Goal: Transaction & Acquisition: Purchase product/service

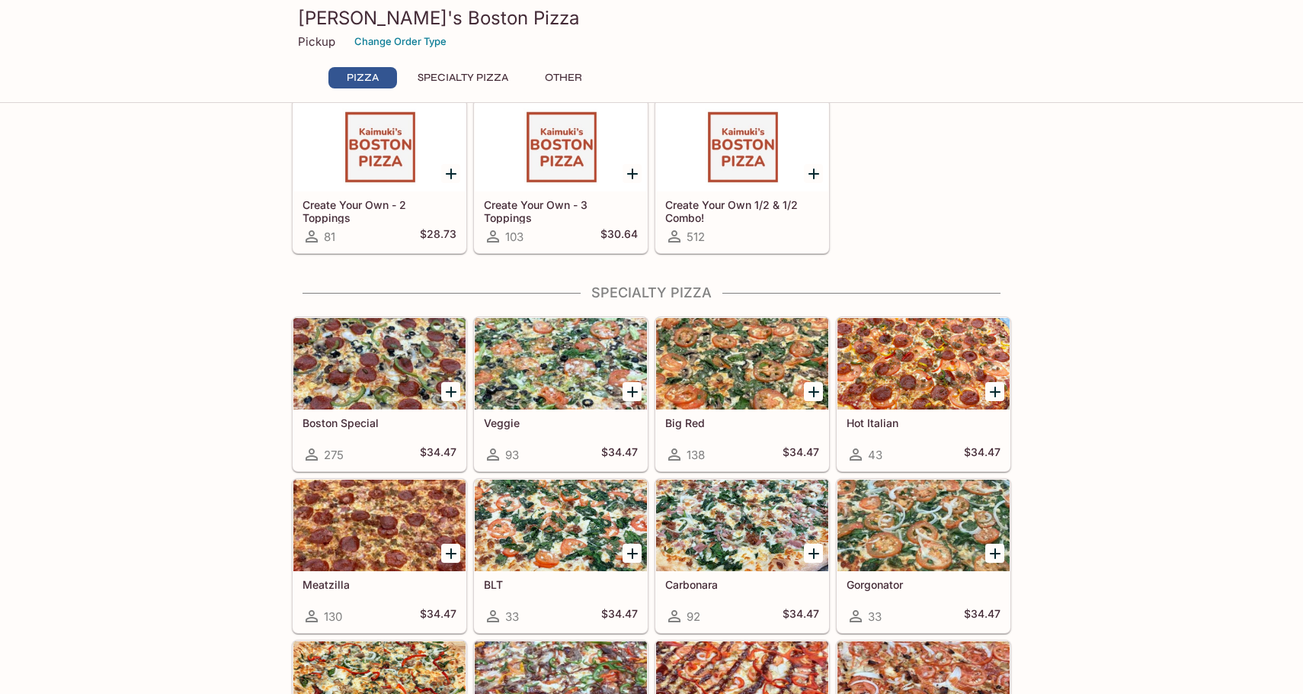
scroll to position [386, 0]
click at [475, 84] on button "Specialty Pizza" at bounding box center [462, 77] width 107 height 21
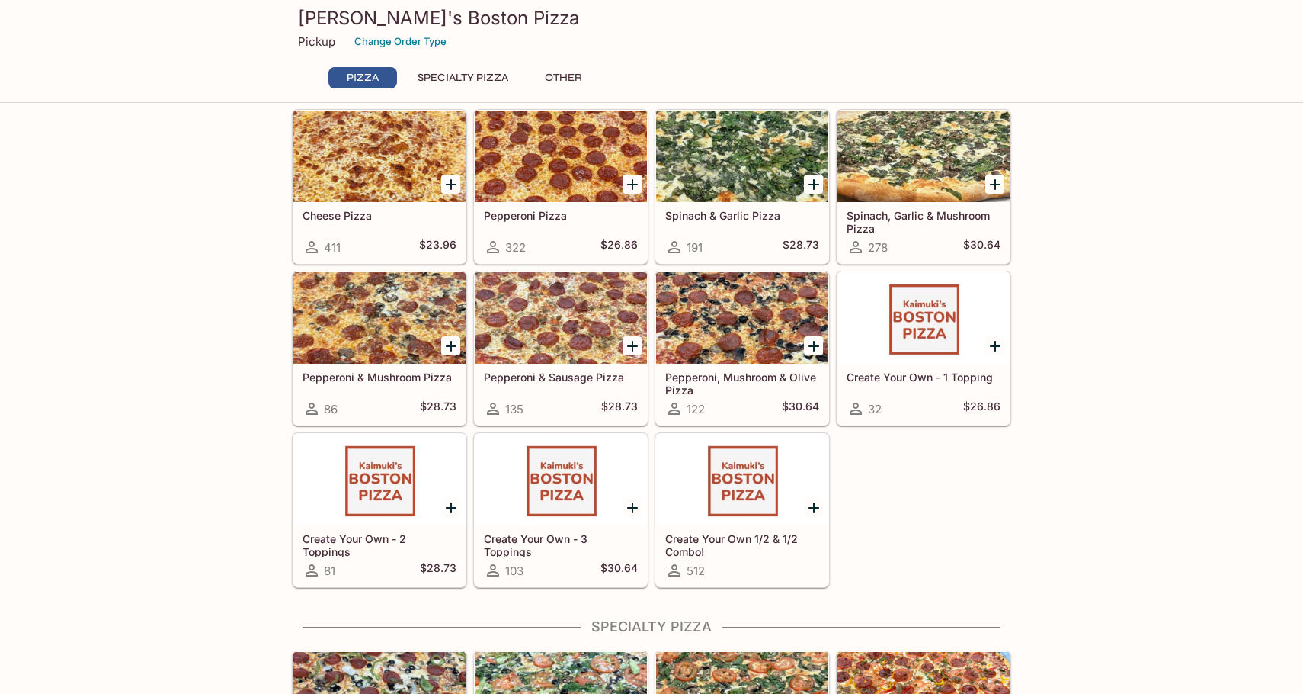
scroll to position [0, 0]
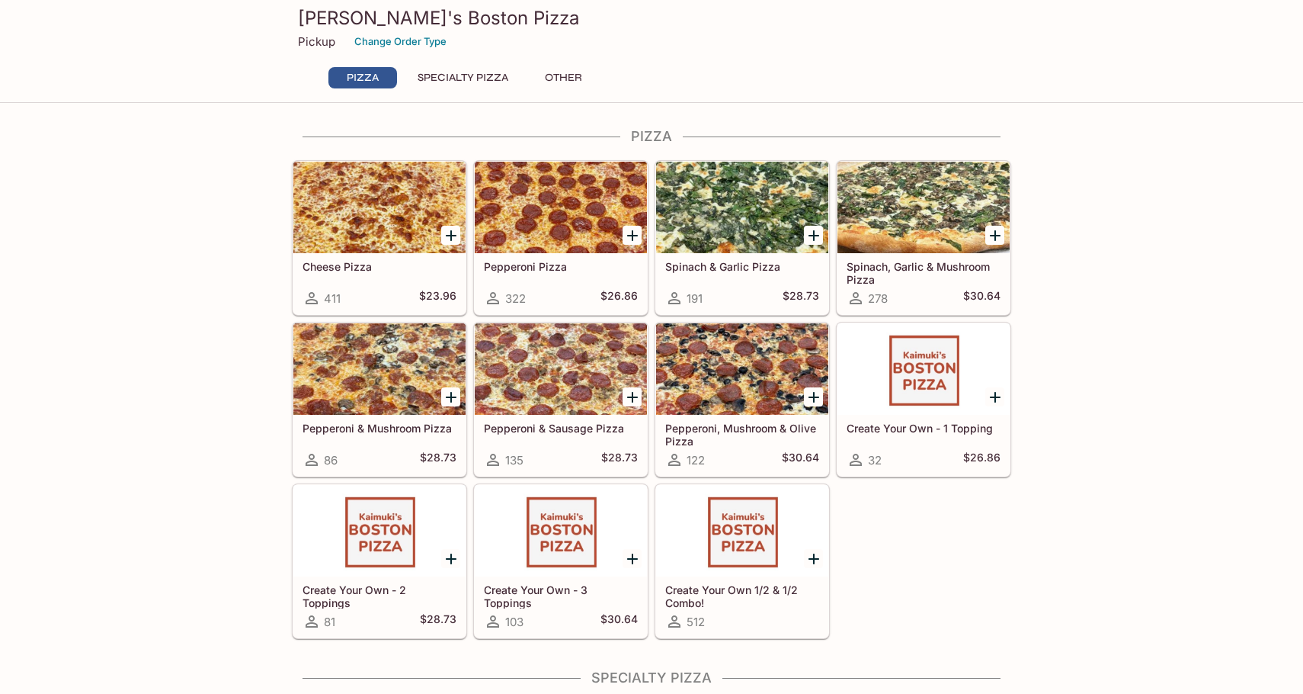
click at [452, 234] on icon "Add Cheese Pizza" at bounding box center [451, 235] width 11 height 11
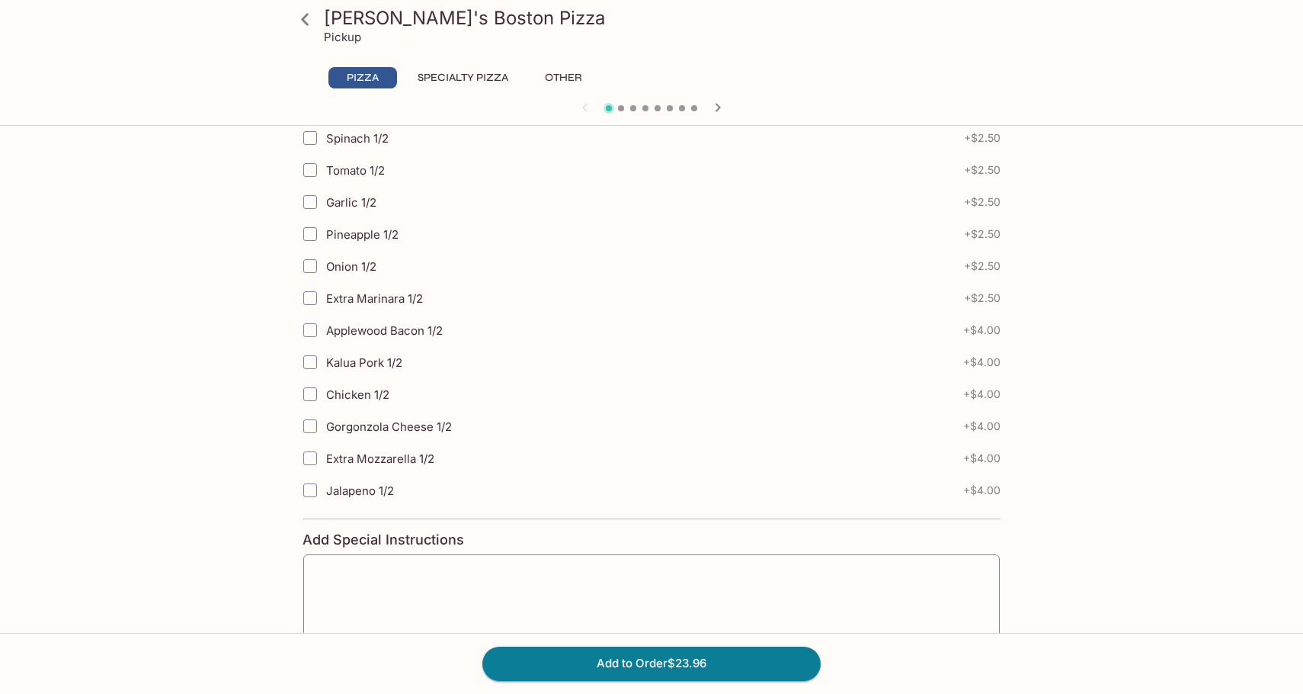
scroll to position [726, 0]
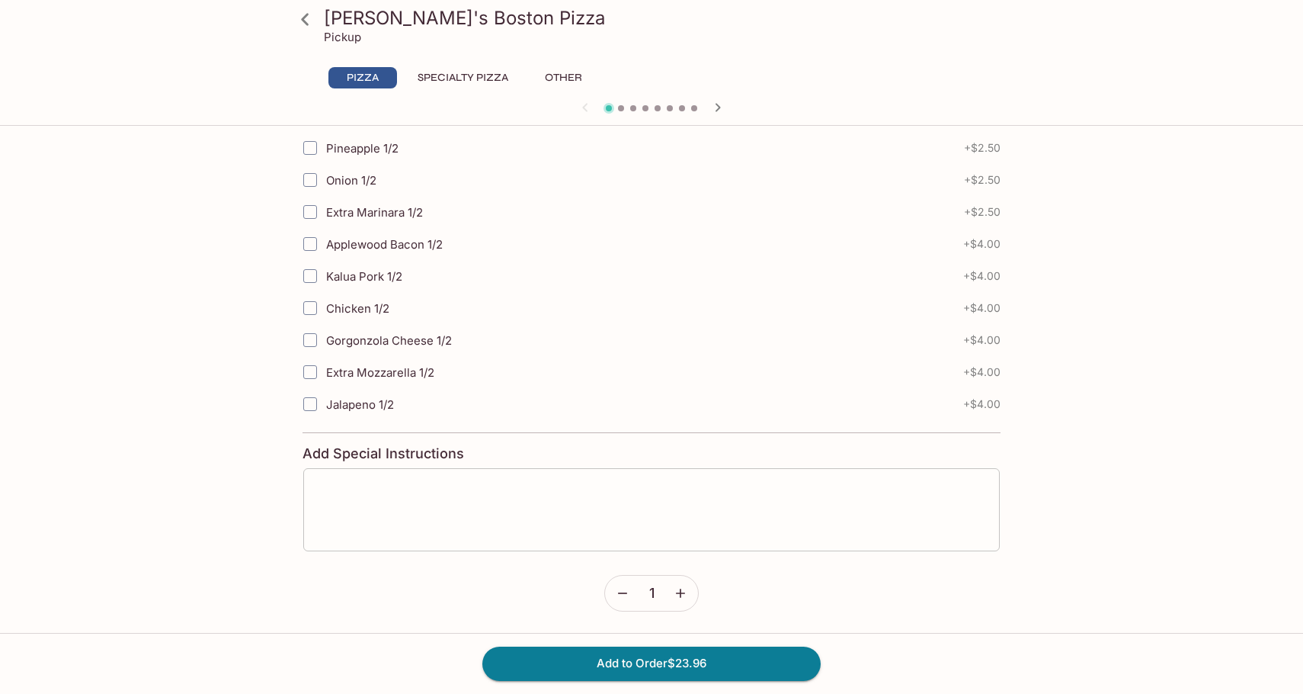
click at [361, 494] on textarea at bounding box center [651, 509] width 675 height 58
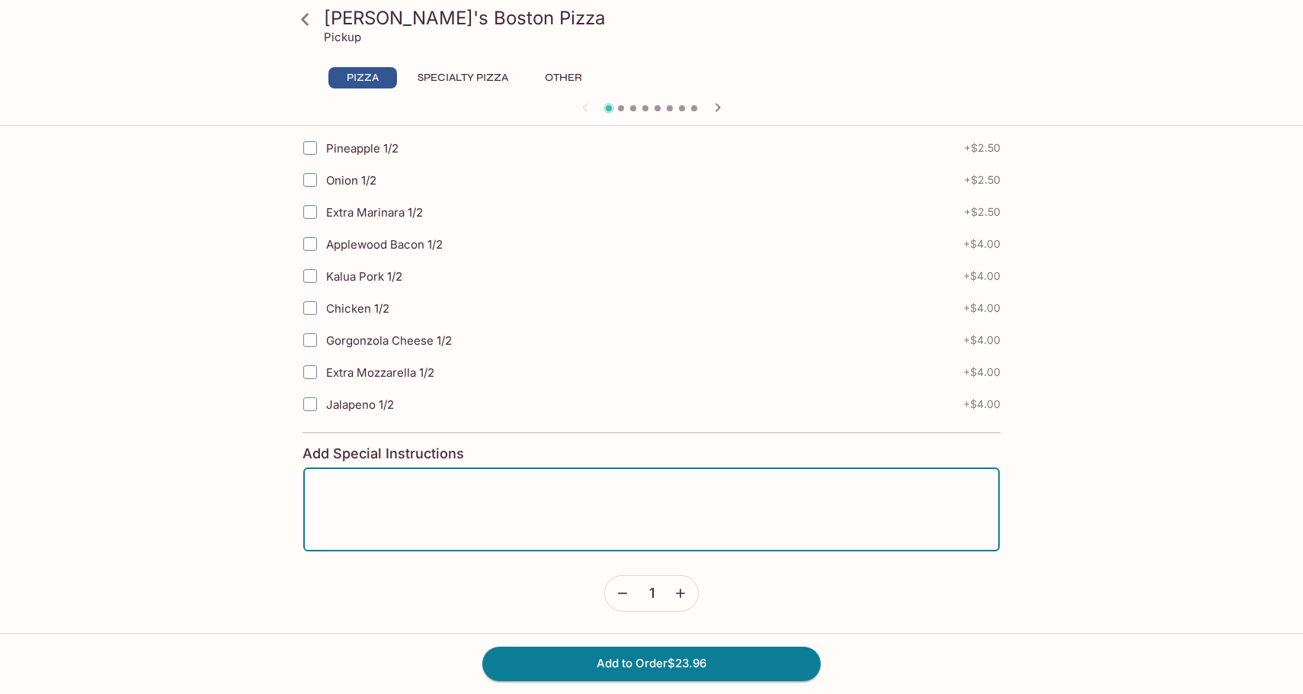
click at [434, 508] on textarea at bounding box center [651, 509] width 675 height 58
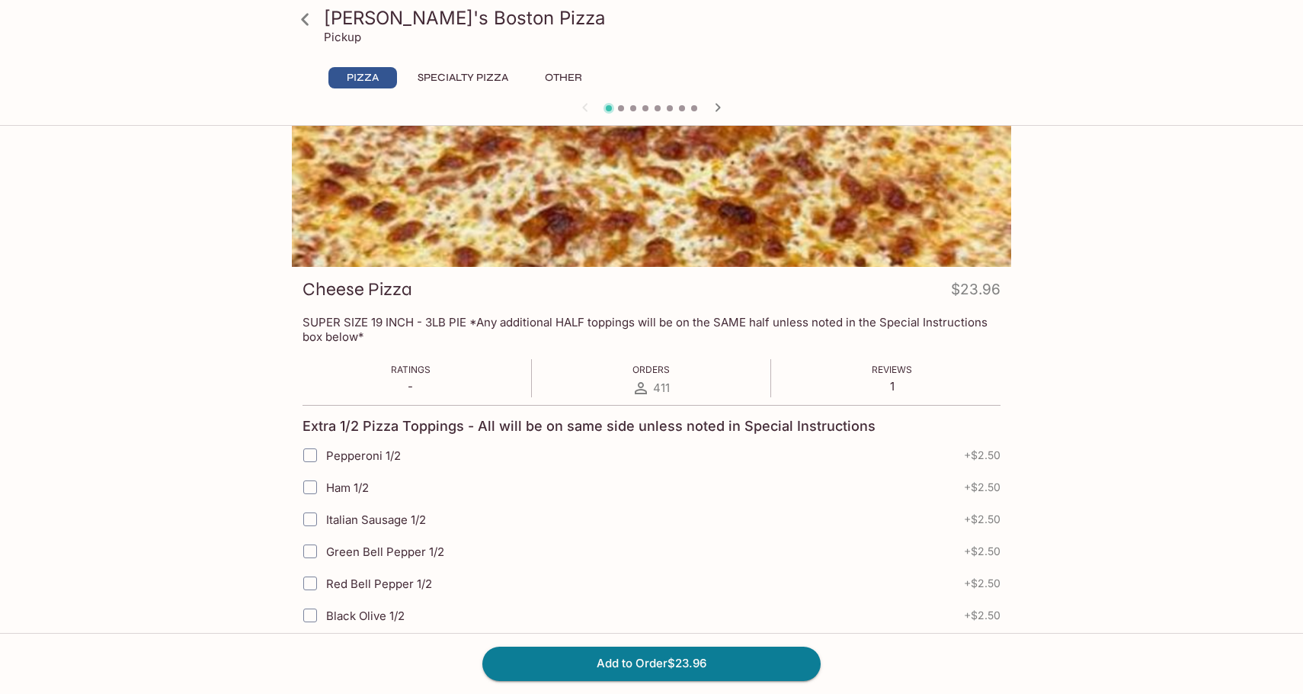
scroll to position [65, 0]
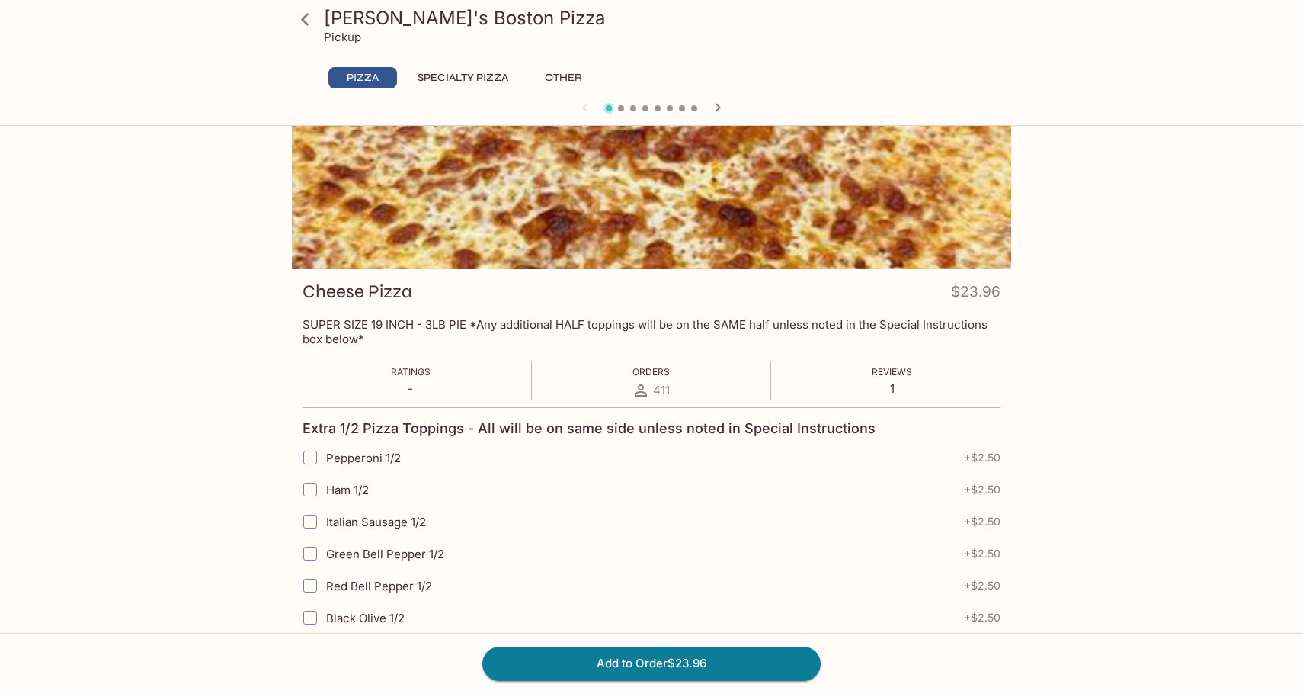
click at [309, 21] on icon at bounding box center [305, 19] width 27 height 27
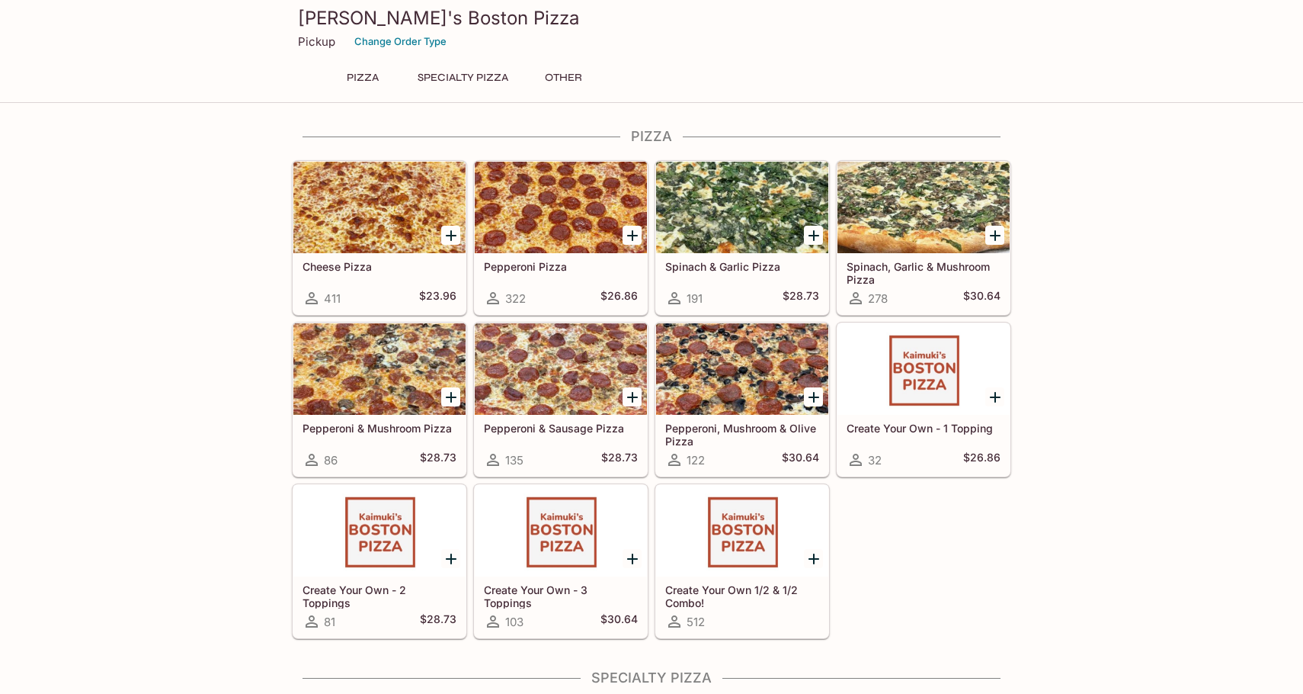
click at [554, 79] on button "Other" at bounding box center [563, 77] width 69 height 21
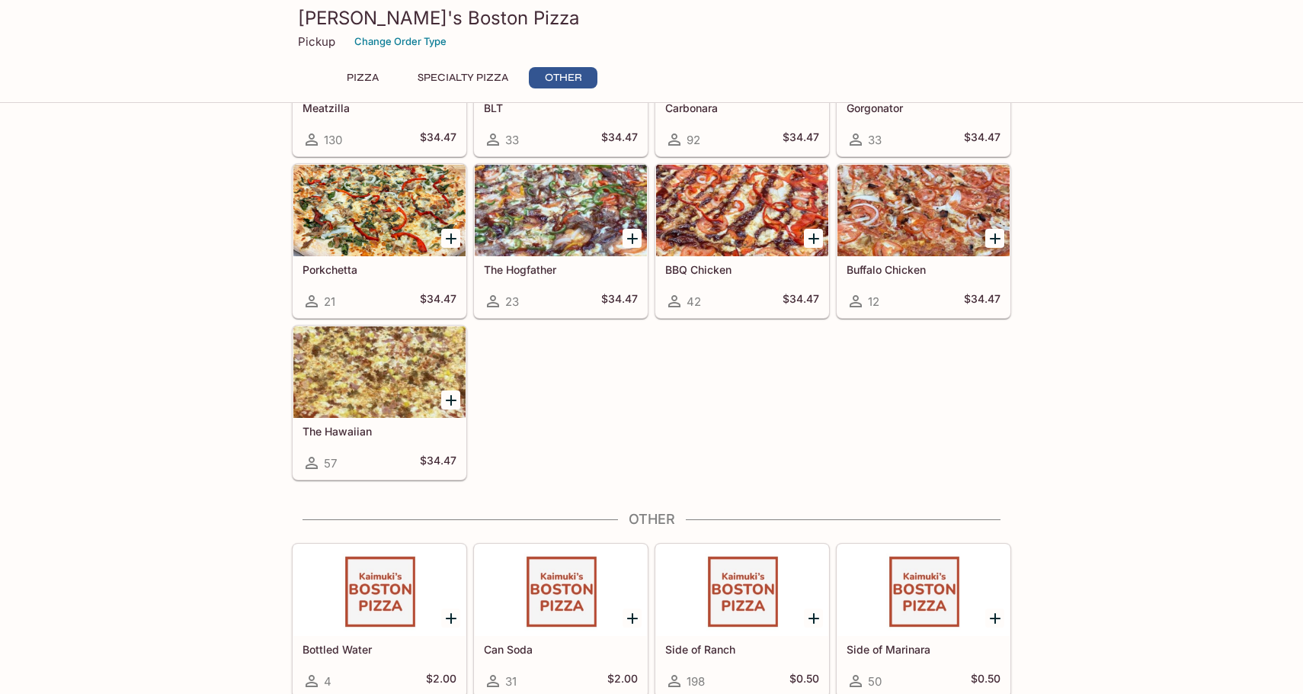
scroll to position [866, 0]
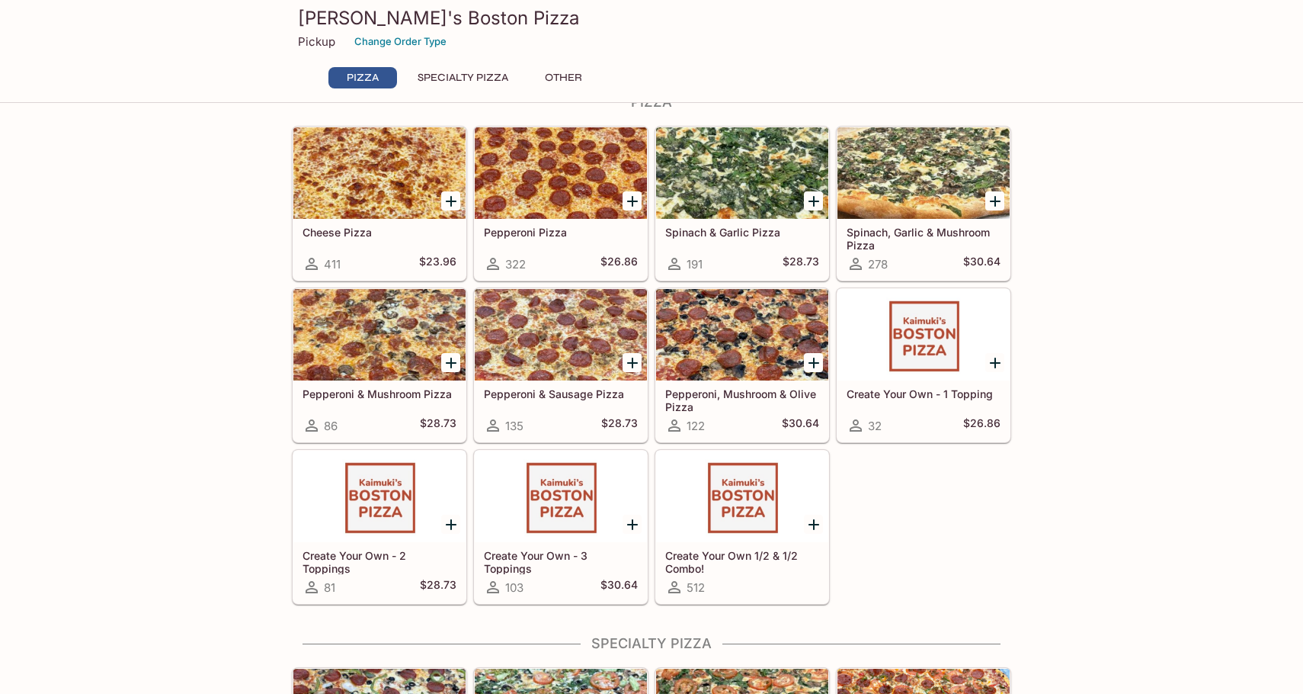
scroll to position [0, 0]
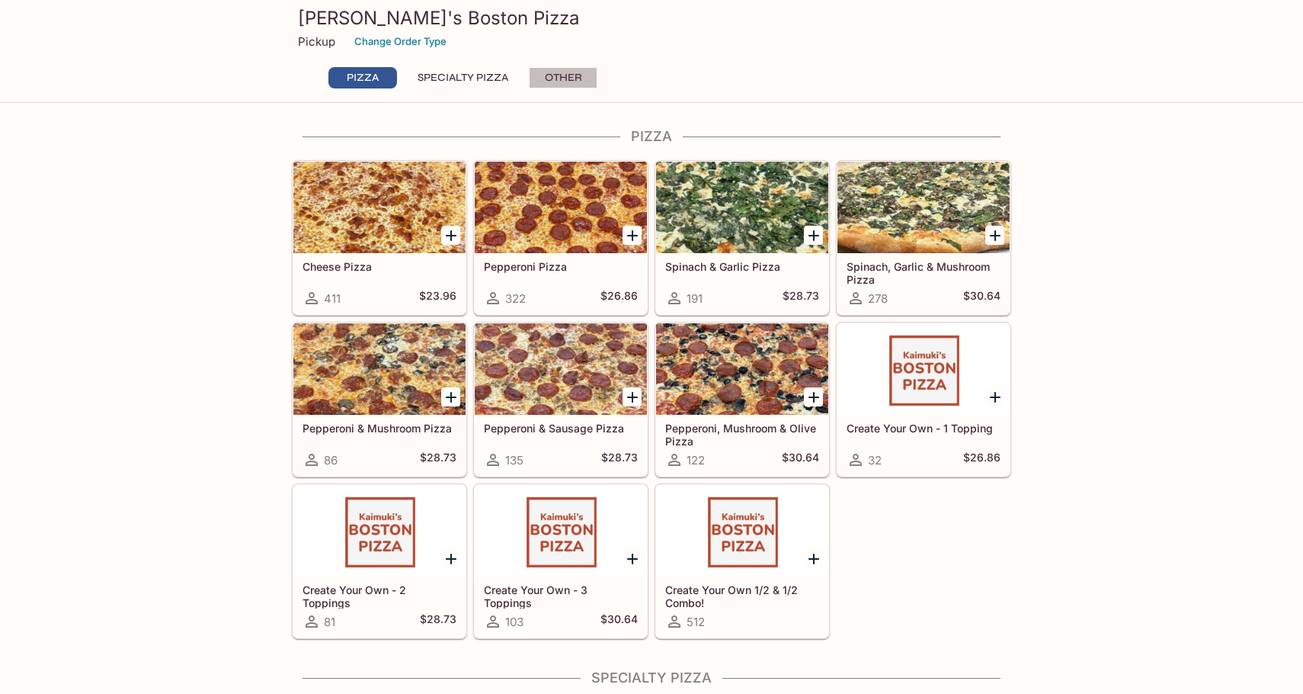
click at [574, 76] on button "Other" at bounding box center [563, 77] width 69 height 21
click at [473, 79] on button "Specialty Pizza" at bounding box center [462, 77] width 107 height 21
click at [447, 232] on icon "Add Cheese Pizza" at bounding box center [451, 235] width 18 height 18
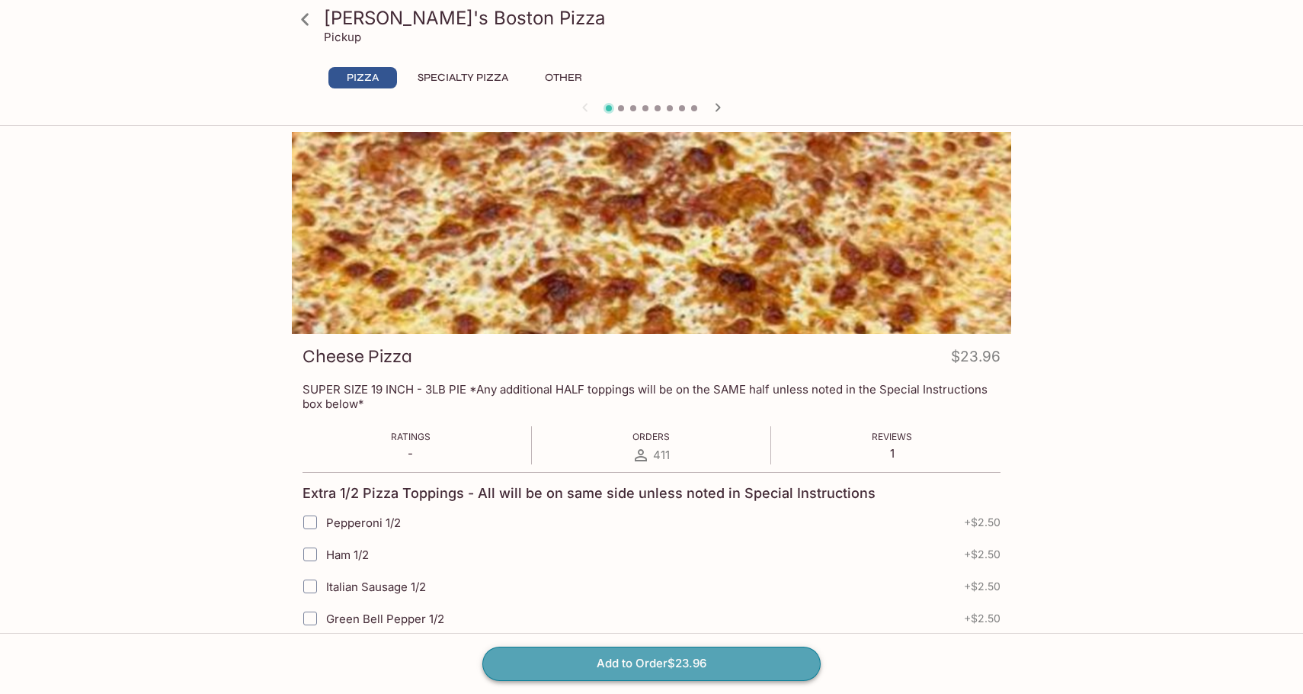
click at [641, 665] on button "Add to Order $23.96" at bounding box center [651, 663] width 338 height 34
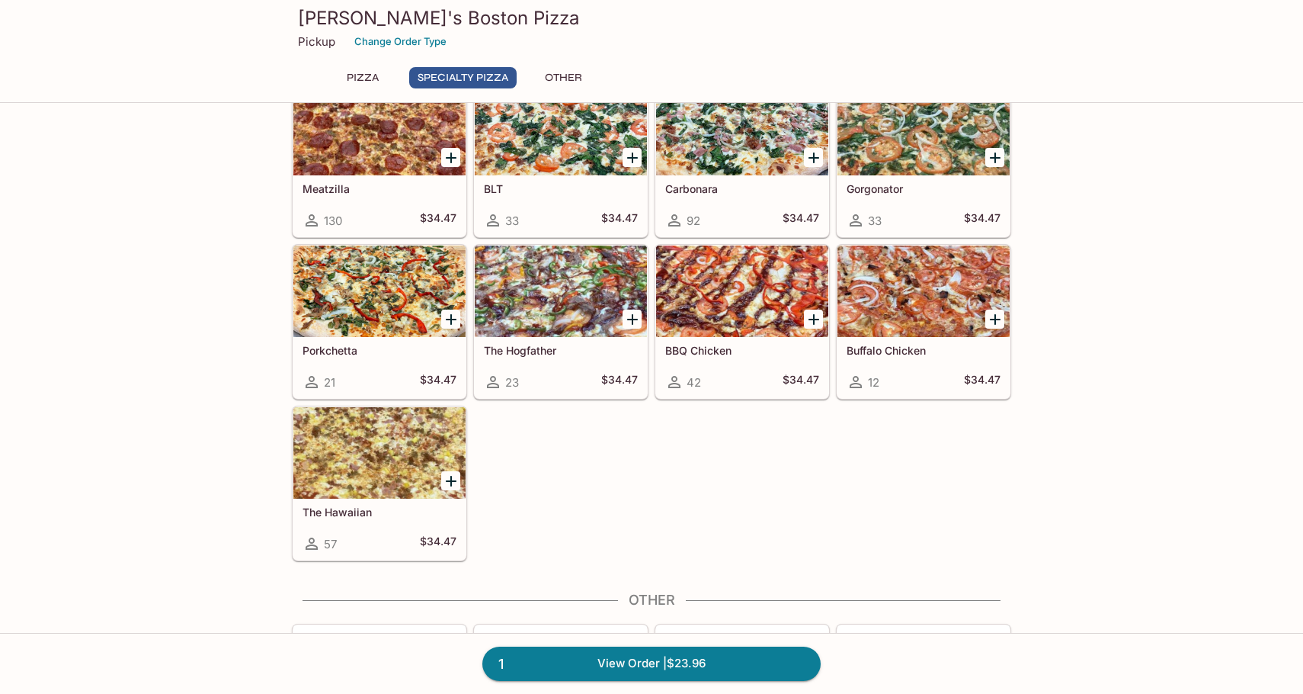
scroll to position [813, 0]
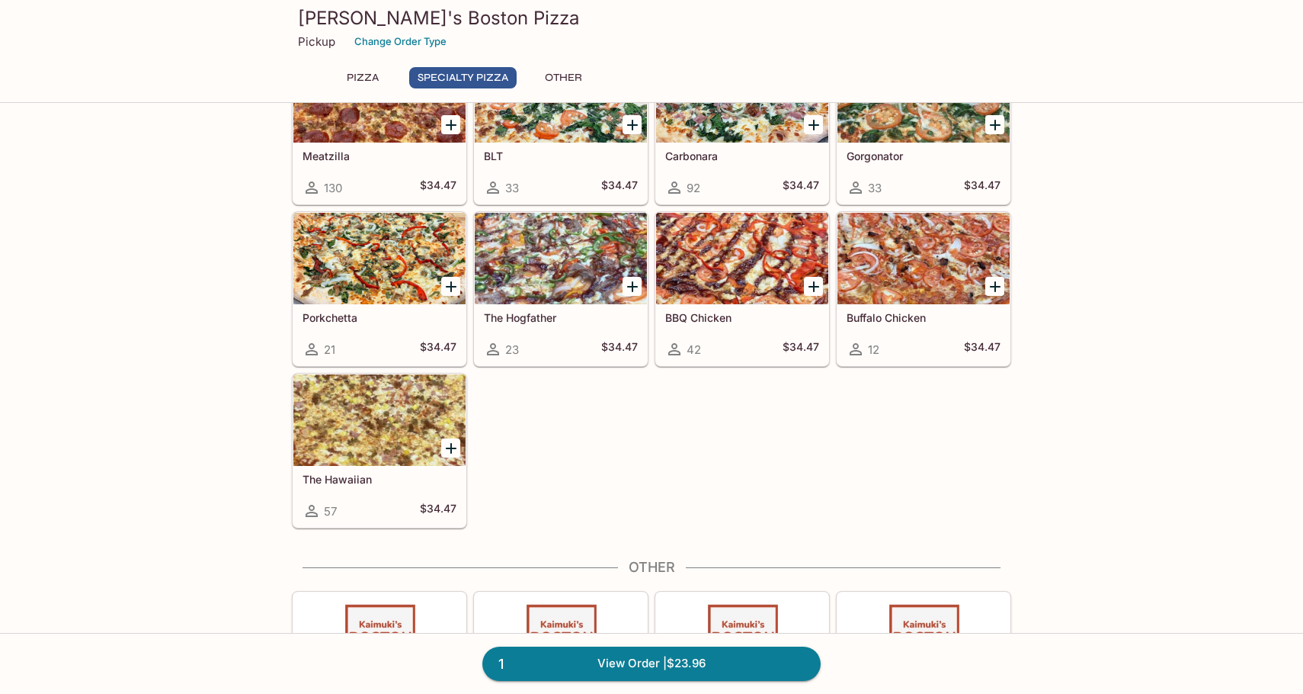
click at [450, 448] on icon "Add The Hawaiian" at bounding box center [451, 448] width 18 height 18
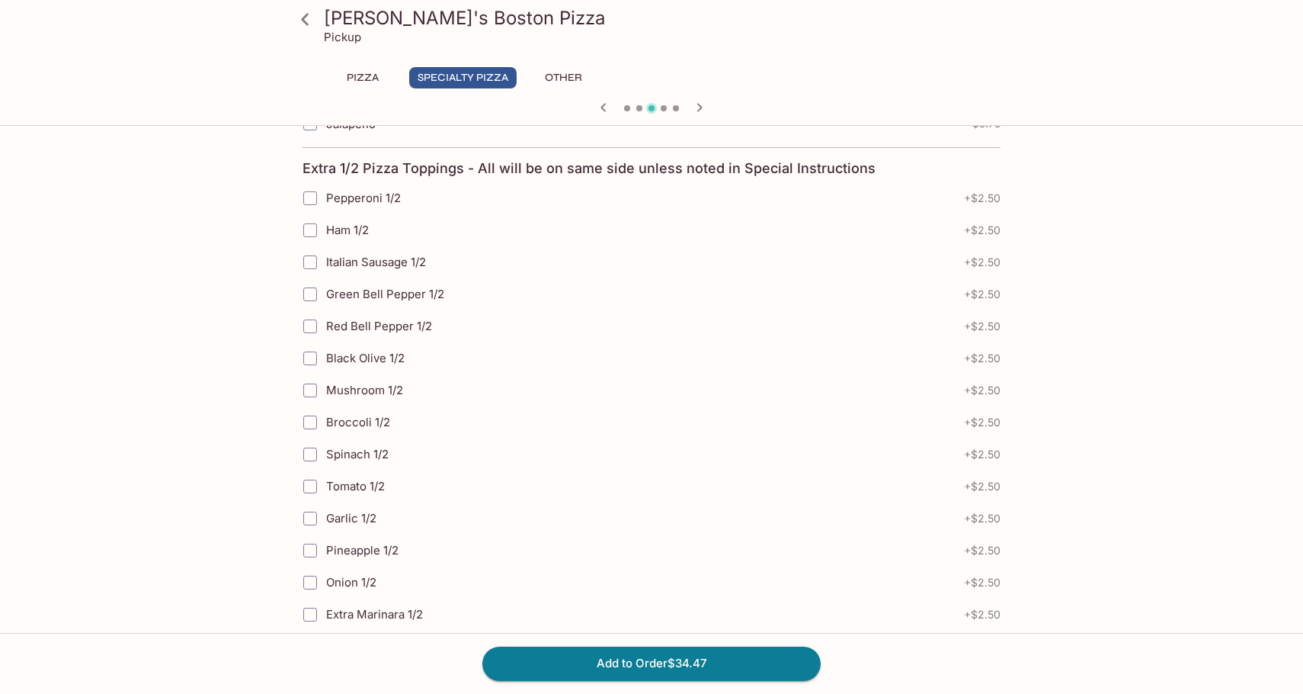
scroll to position [1409, 0]
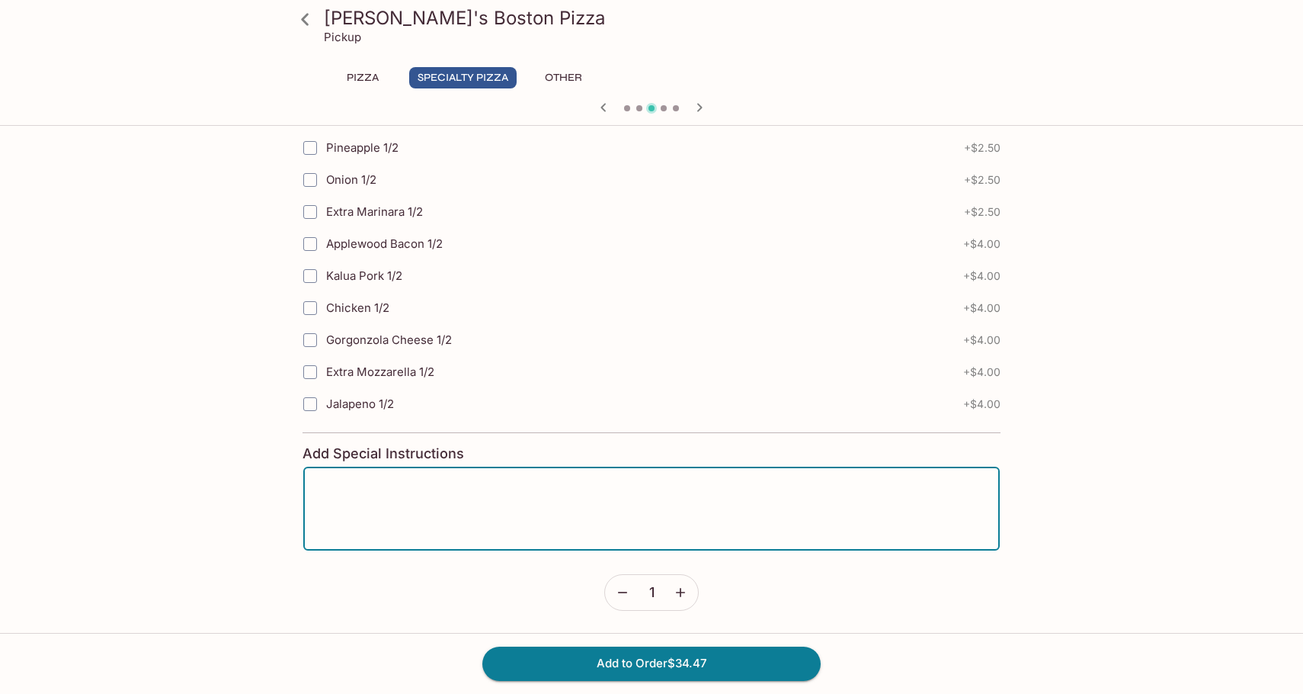
click at [495, 516] on textarea at bounding box center [651, 508] width 675 height 58
click at [531, 516] on textarea at bounding box center [651, 508] width 675 height 58
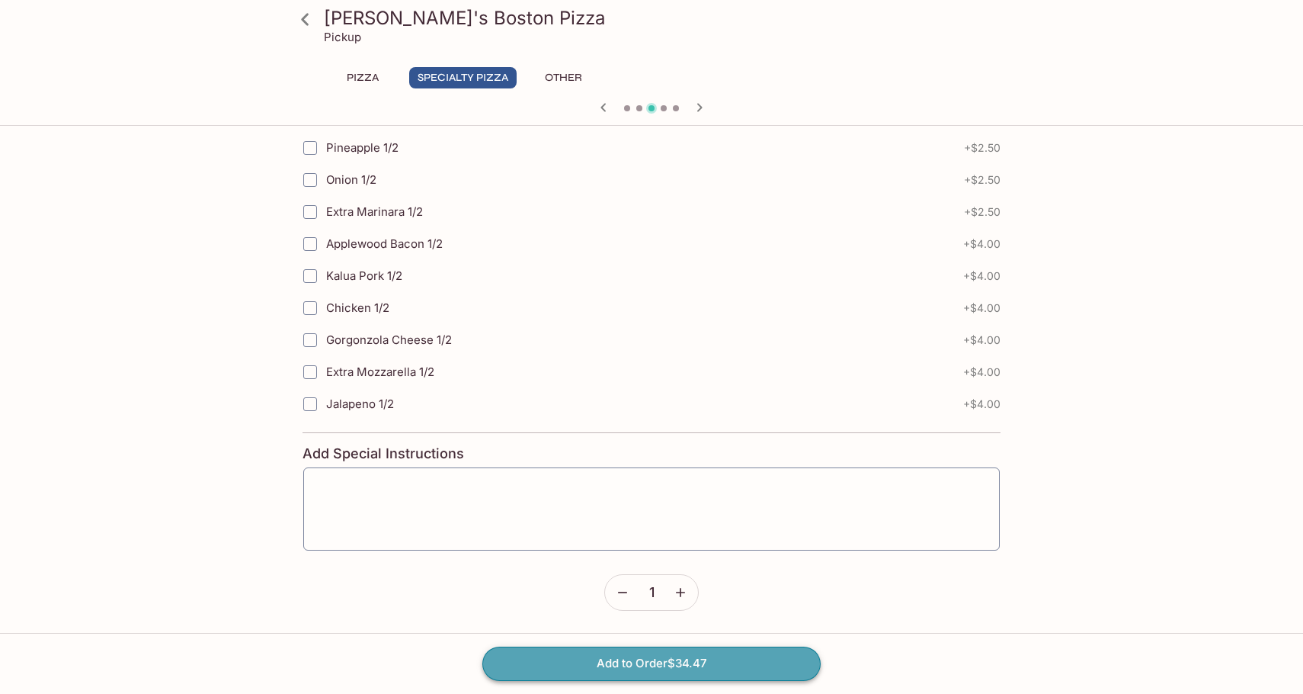
click at [617, 664] on button "Add to Order $34.47" at bounding box center [651, 663] width 338 height 34
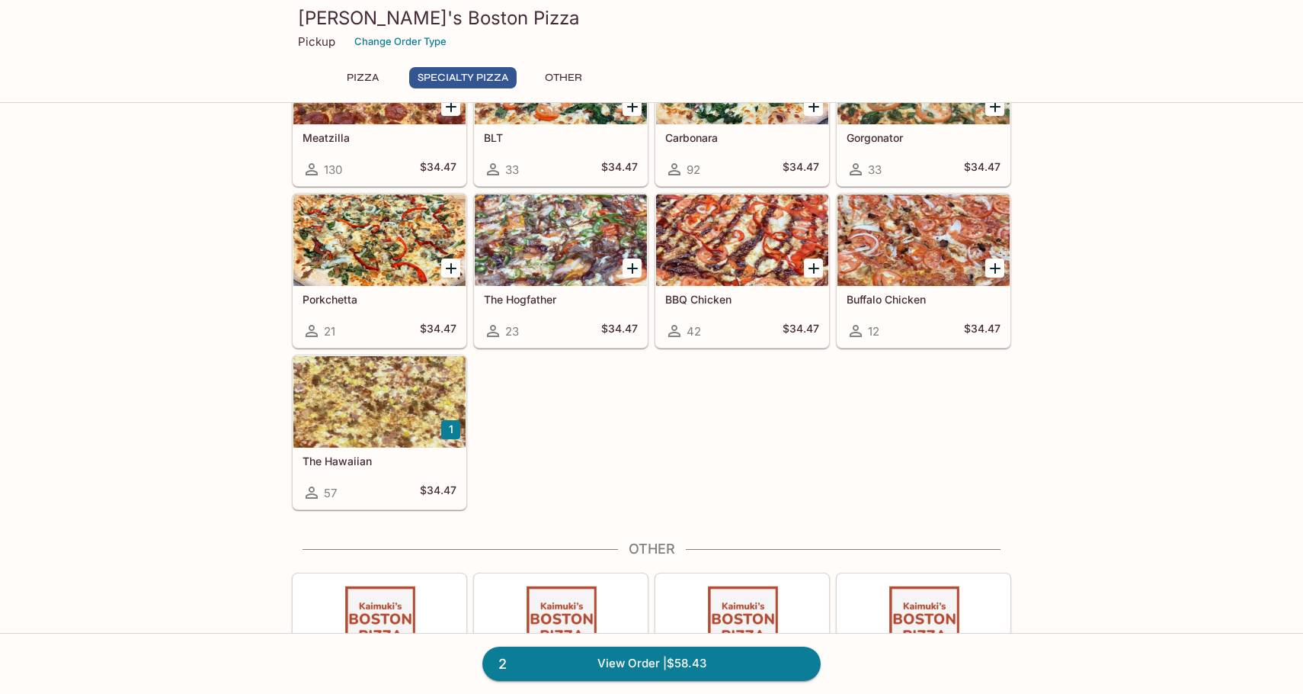
scroll to position [942, 0]
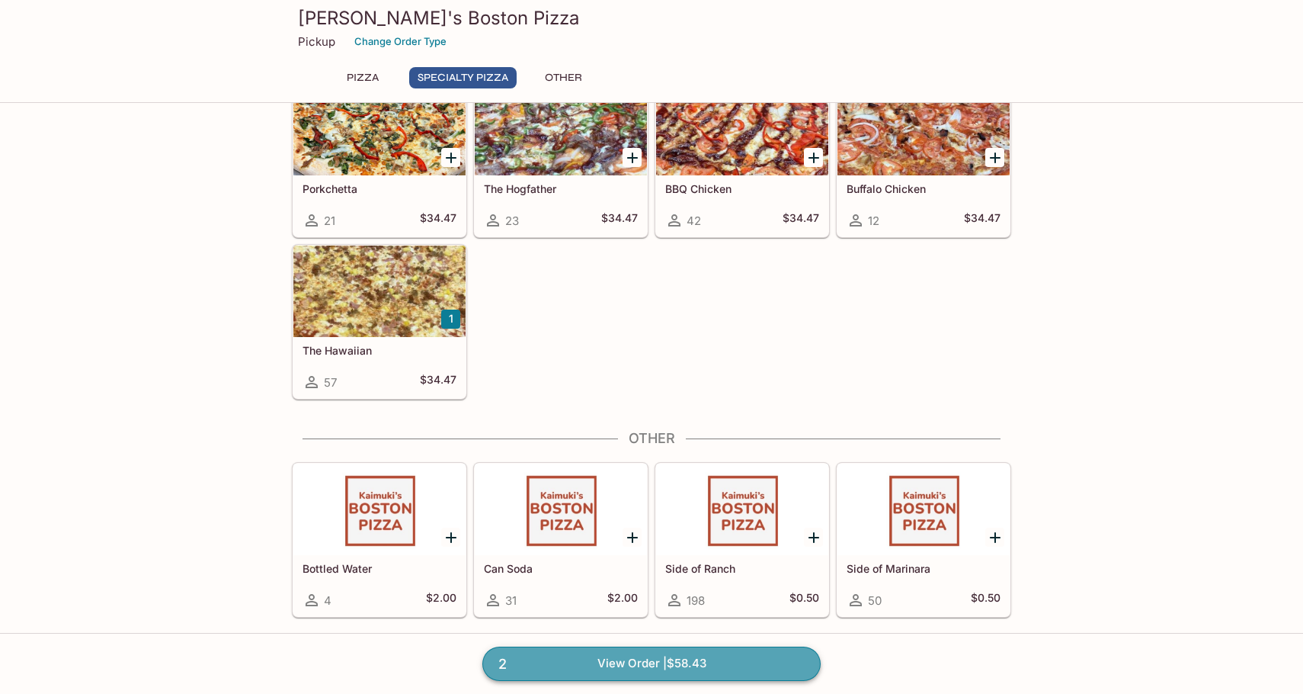
click at [649, 664] on link "2 View Order | $58.43" at bounding box center [651, 663] width 338 height 34
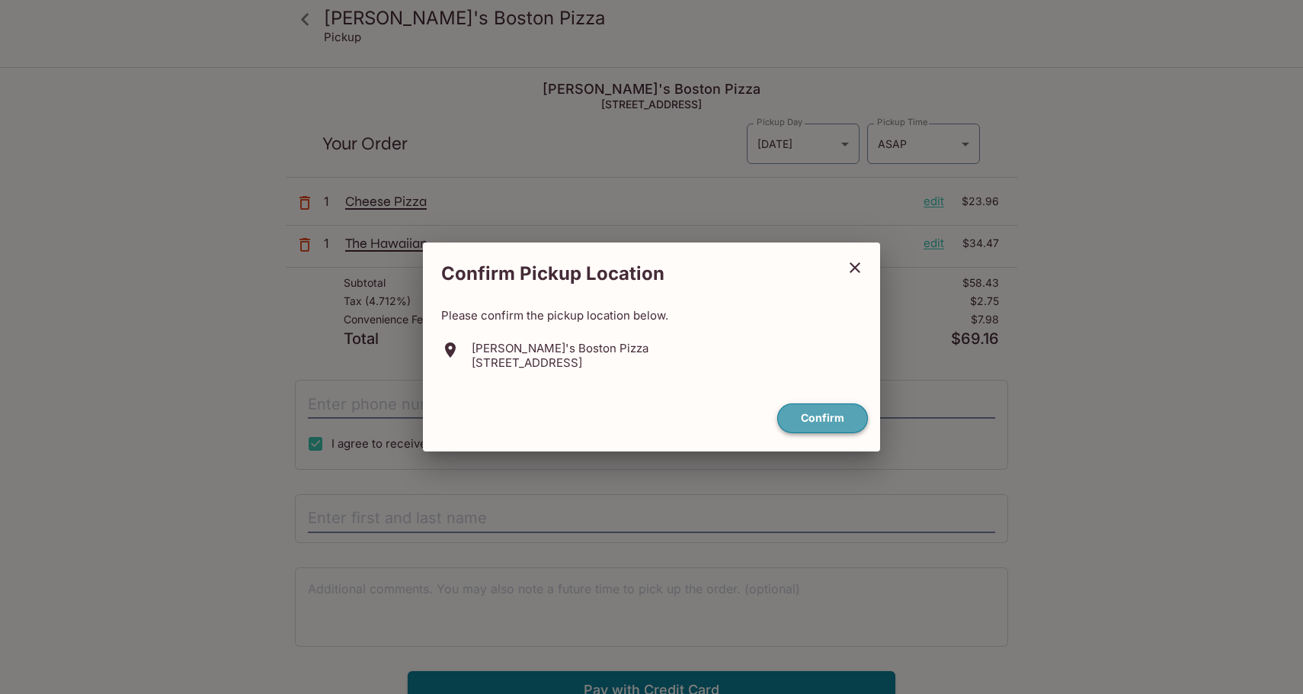
click at [814, 418] on button "Confirm" at bounding box center [822, 418] width 91 height 30
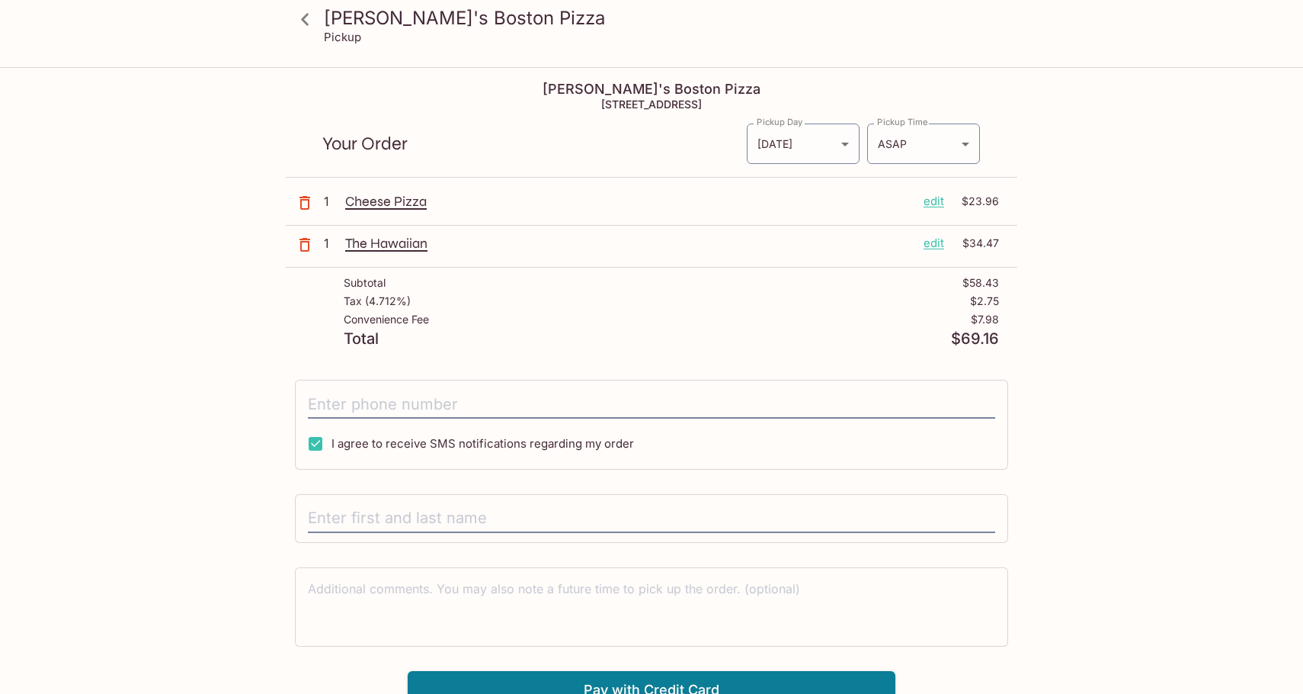
click at [171, 435] on div "[PERSON_NAME]'s Boston Pizza Pickup [PERSON_NAME]'s Boston Pizza [STREET_ADDRES…" at bounding box center [652, 388] width 976 height 639
